Goal: Communication & Community: Answer question/provide support

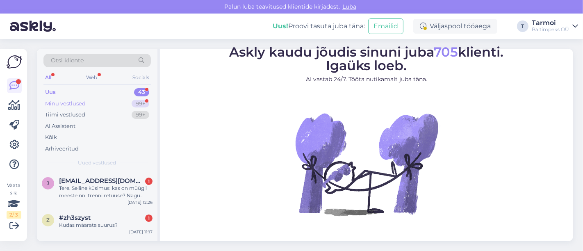
click at [80, 105] on div "Minu vestlused" at bounding box center [65, 104] width 41 height 8
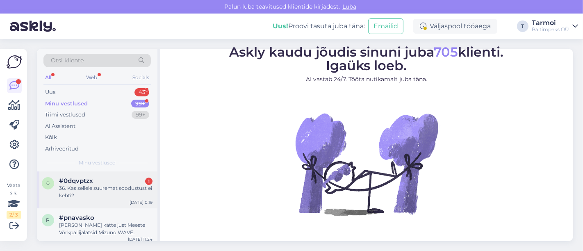
click at [73, 180] on span "#0dqvptzx" at bounding box center [76, 180] width 34 height 7
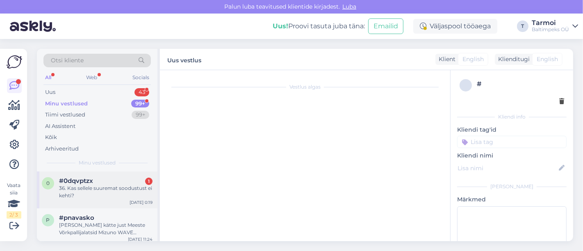
scroll to position [81, 0]
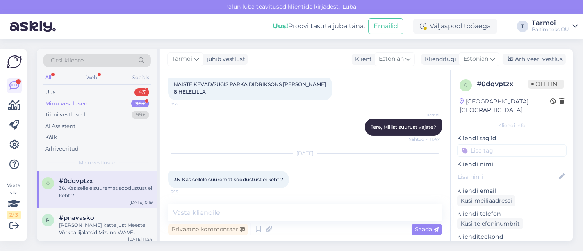
click at [320, 230] on div "Privaatne kommentaar Saada" at bounding box center [305, 229] width 274 height 16
click at [335, 231] on div "Privaatne kommentaar Saada" at bounding box center [305, 229] width 274 height 16
click at [290, 223] on div "Privaatne kommentaar Saada" at bounding box center [305, 229] width 274 height 16
click at [301, 227] on div "Privaatne kommentaar Saada" at bounding box center [305, 229] width 274 height 16
click at [290, 210] on textarea at bounding box center [305, 212] width 274 height 17
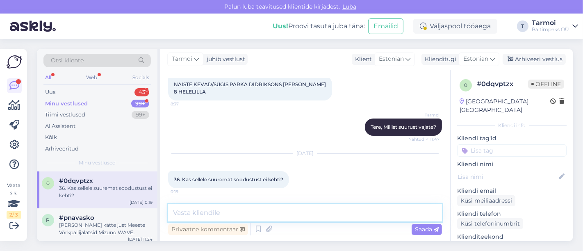
click at [290, 210] on textarea at bounding box center [305, 212] width 274 height 17
type textarea "Tere, Helelilla täiendus just saabus."
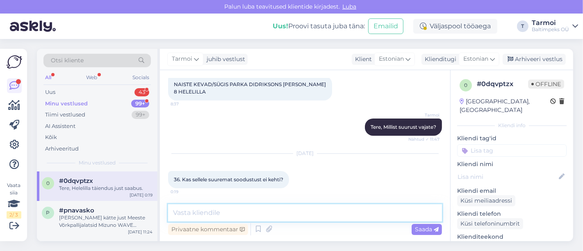
scroll to position [116, 0]
